Goal: Transaction & Acquisition: Purchase product/service

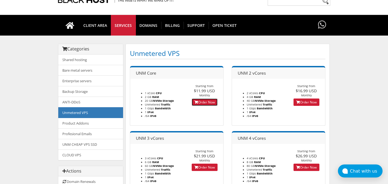
click at [204, 103] on link "Order Now" at bounding box center [205, 102] width 26 height 7
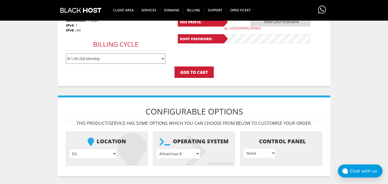
scroll to position [168, 0]
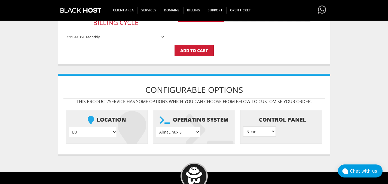
click at [92, 134] on select "EU } USA } London } Amsterdam } Vienna } Chicago }" at bounding box center [93, 132] width 48 height 10
click at [187, 131] on select "AlmaLinux 8 } AlmaLinux 9 } AlmaLinux 10 } Rocky Linux 8 } Rocky Linux 9 } Cent…" at bounding box center [178, 132] width 44 height 10
select select "1149"
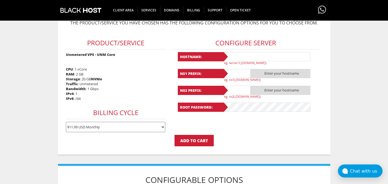
scroll to position [72, 0]
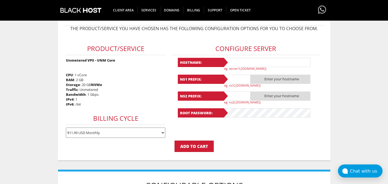
click at [249, 62] on input "text" at bounding box center [266, 62] width 87 height 9
type input "ф"
type input "avo-test"
click at [319, 94] on div "Configure Server Hostname: avo-test eg. server1(.yourdomain.com) NS1 Prefix: .a…" at bounding box center [246, 78] width 154 height 88
click at [243, 140] on form "Product/Service Unmetered VPS - UNM Core CPU : 1 vCore RAM : 2 GB Storage : 20 …" at bounding box center [193, 93] width 261 height 118
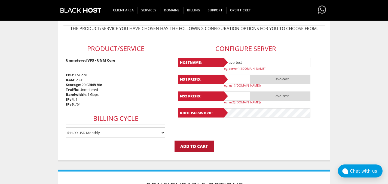
click at [202, 148] on input "Add to Cart" at bounding box center [193, 146] width 39 height 11
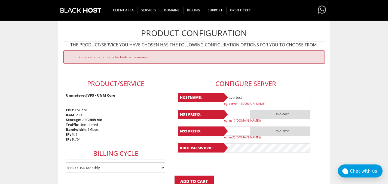
scroll to position [60, 0]
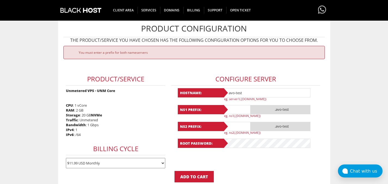
click at [231, 109] on input "text" at bounding box center [236, 109] width 27 height 9
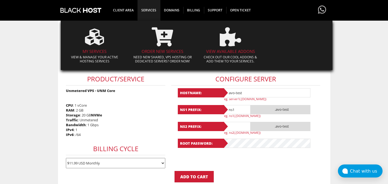
type input "ns1"
click at [166, 40] on icon at bounding box center [162, 36] width 21 height 19
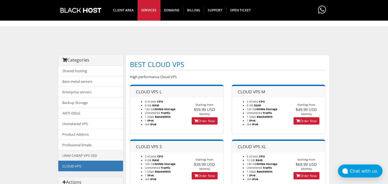
scroll to position [39, 0]
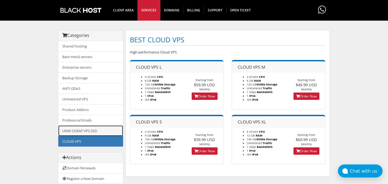
click at [100, 130] on link "UNM CHEAP VPS SSD" at bounding box center [90, 131] width 65 height 11
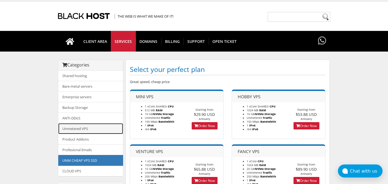
click at [98, 128] on link "Unmetered VPS" at bounding box center [90, 129] width 65 height 11
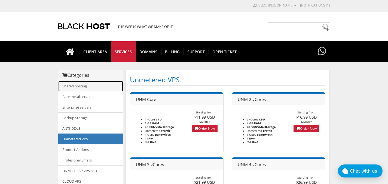
click at [100, 88] on link "Shared hosting" at bounding box center [90, 86] width 65 height 11
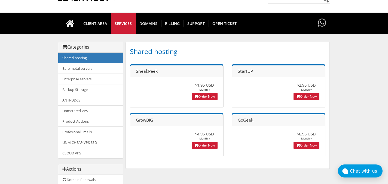
scroll to position [35, 0]
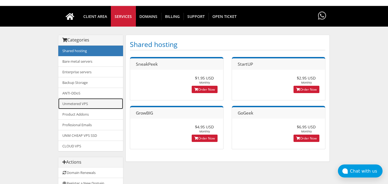
click at [90, 103] on link "Unmetered VPS" at bounding box center [90, 103] width 65 height 11
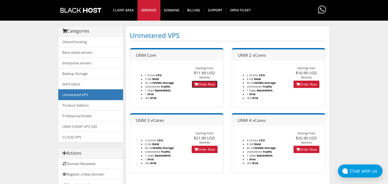
click at [209, 84] on link "Order Now" at bounding box center [205, 84] width 26 height 7
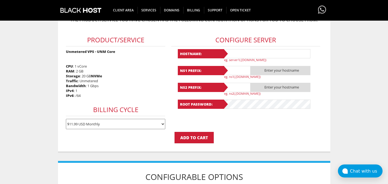
scroll to position [81, 0]
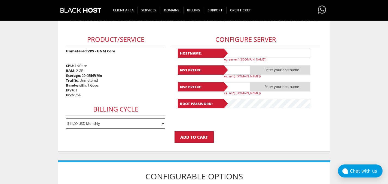
click at [144, 125] on select "$11.99 USD Monthly $34.17 USD Quarterly $64.74 USD Semi-Annually $122.29 USD An…" at bounding box center [115, 124] width 99 height 10
click at [260, 53] on input "text" at bounding box center [266, 53] width 87 height 9
type input "avo-test1"
click at [242, 72] on input "text" at bounding box center [236, 70] width 27 height 9
type input "ns1"
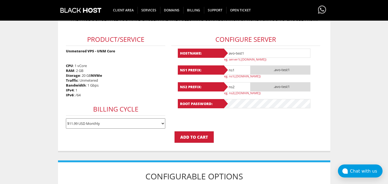
type input "ns2"
click at [283, 128] on form "Product/Service Unmetered VPS - UNM Core CPU : 1 vCore RAM : 2 GB Storage : 20 …" at bounding box center [193, 84] width 261 height 118
click at [271, 131] on form "Product/Service Unmetered VPS - UNM Core CPU : 1 vCore RAM : 2 GB Storage : 20 …" at bounding box center [193, 84] width 261 height 118
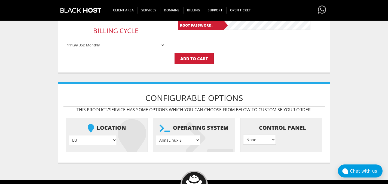
scroll to position [166, 0]
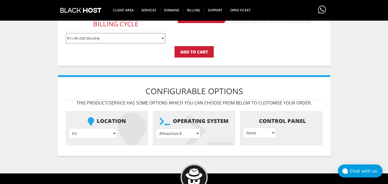
click at [189, 135] on select "AlmaLinux 8 } AlmaLinux 9 } AlmaLinux 10 } Rocky Linux 8 } Rocky Linux 9 } Cent…" at bounding box center [178, 134] width 44 height 10
select select "1149"
click at [286, 152] on div "Configurable Options This product/service has some options which you can choose…" at bounding box center [194, 116] width 272 height 82
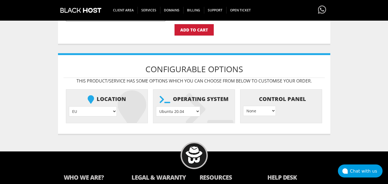
scroll to position [165, 0]
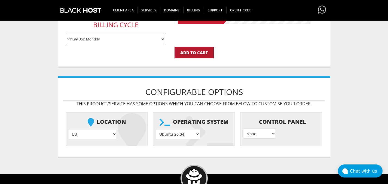
click at [200, 53] on input "Add to Cart" at bounding box center [193, 52] width 39 height 11
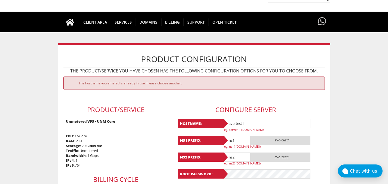
scroll to position [54, 0]
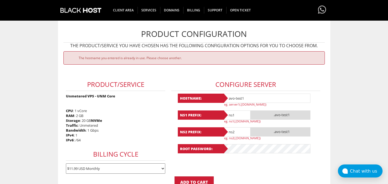
click at [254, 100] on input "avo-test1" at bounding box center [266, 98] width 87 height 9
type input "avo-test5"
click at [329, 107] on div "Product Configuration The product/service you have chosen has the following con…" at bounding box center [194, 108] width 272 height 180
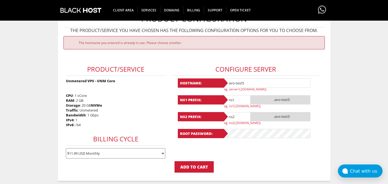
scroll to position [105, 0]
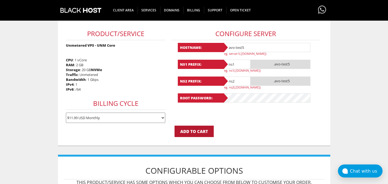
click at [191, 134] on input "Add to Cart" at bounding box center [193, 131] width 39 height 11
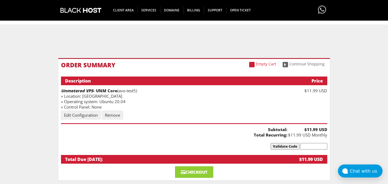
scroll to position [47, 0]
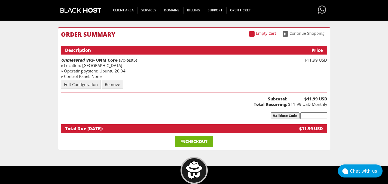
click at [202, 140] on link "Checkout" at bounding box center [194, 141] width 38 height 11
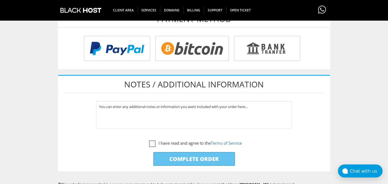
scroll to position [250, 0]
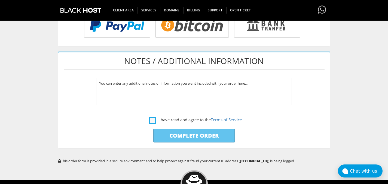
click at [174, 121] on label "I have read and agree to the Terms of Service" at bounding box center [195, 120] width 93 height 7
checkbox input "true"
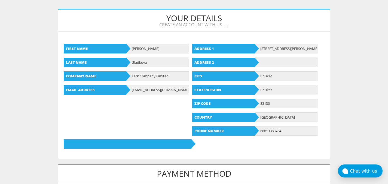
scroll to position [0, 0]
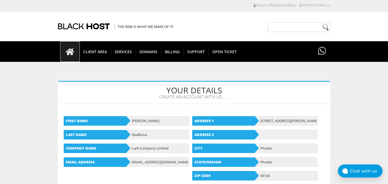
click at [71, 53] on icon at bounding box center [70, 52] width 20 height 8
